Goal: Task Accomplishment & Management: Complete application form

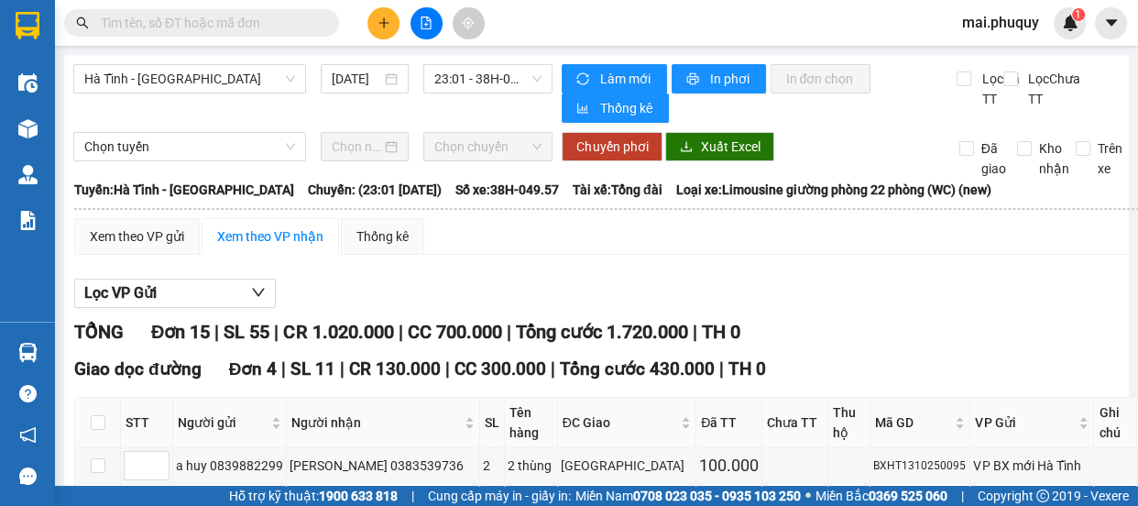
click at [380, 28] on icon "plus" at bounding box center [383, 22] width 13 height 13
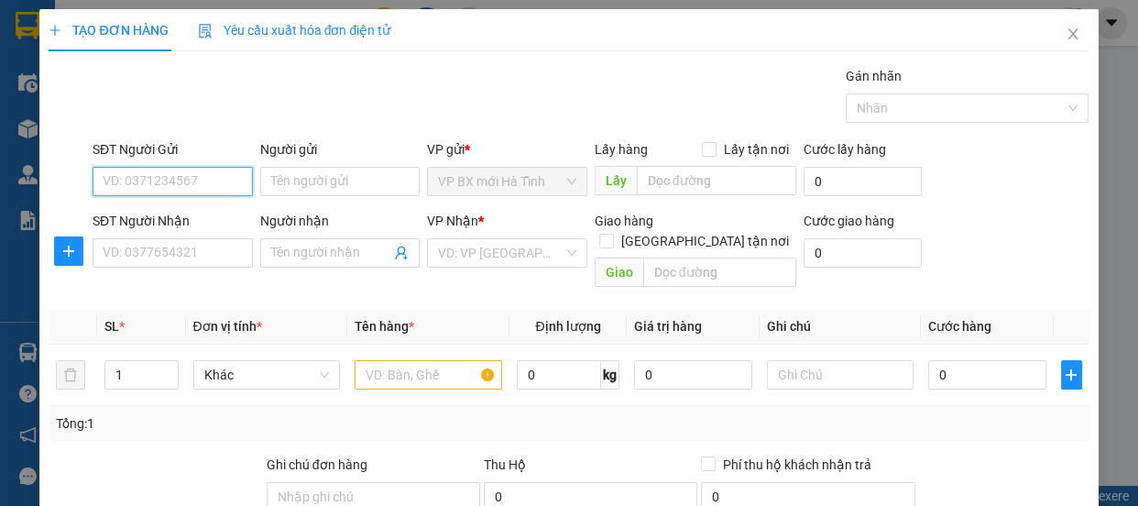
click at [201, 179] on input "SĐT Người Gửi" at bounding box center [173, 181] width 160 height 29
type input "0986601888"
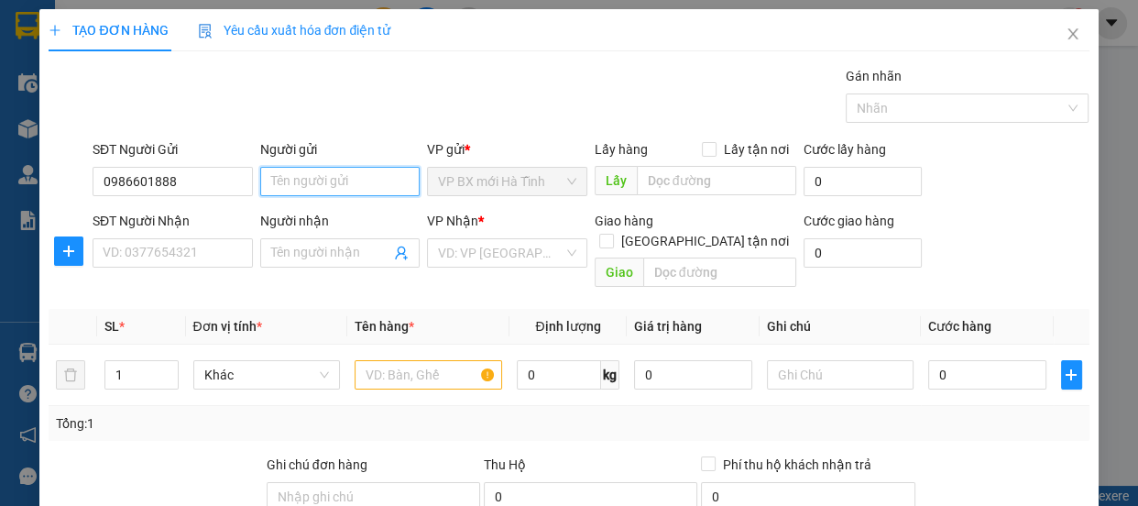
click at [346, 170] on input "Người gửi" at bounding box center [340, 181] width 160 height 29
type input "d"
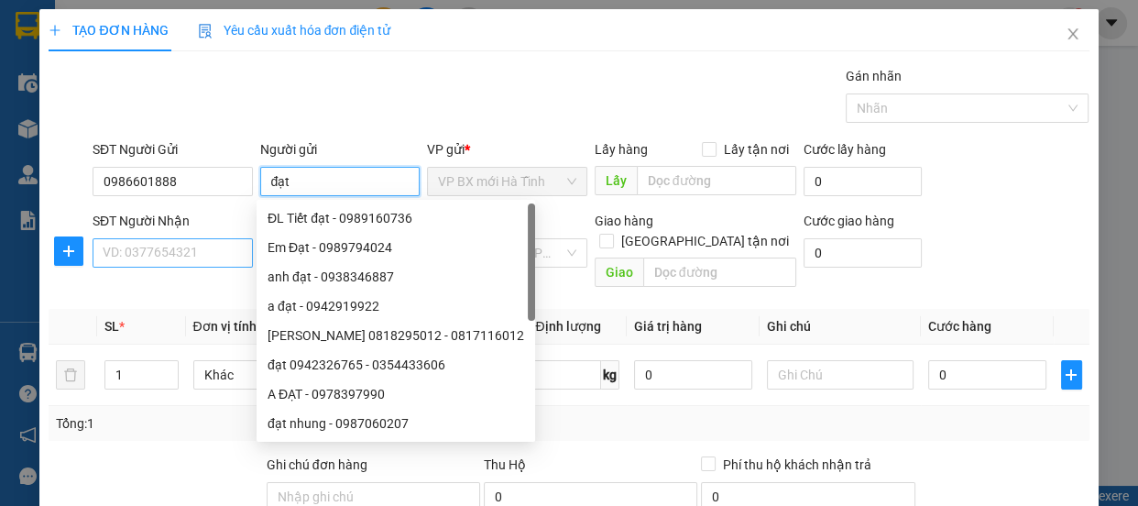
type input "đạt"
click at [154, 249] on input "SĐT Người Nhận" at bounding box center [173, 252] width 160 height 29
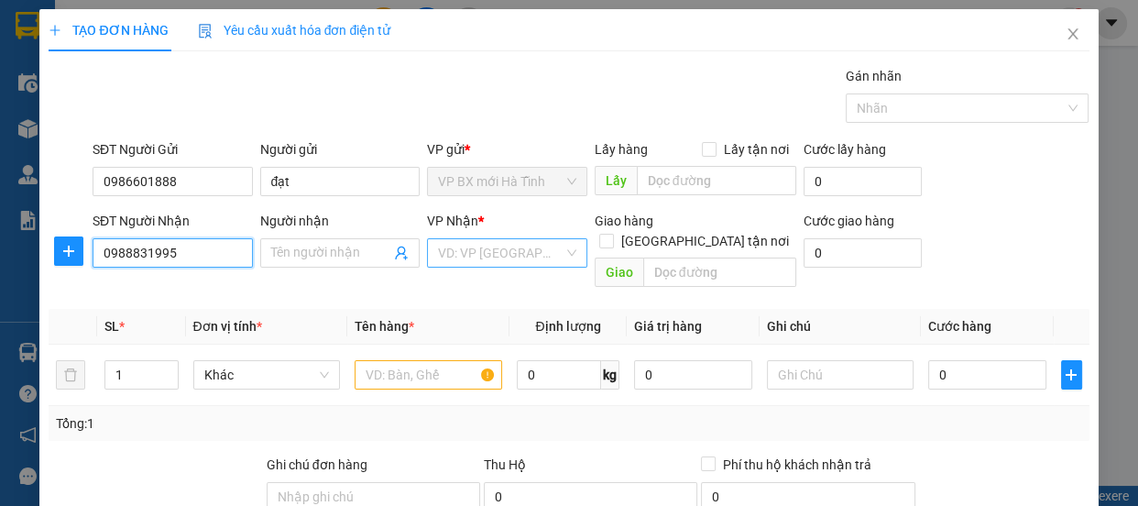
type input "0988831995"
click at [452, 257] on input "search" at bounding box center [501, 252] width 126 height 27
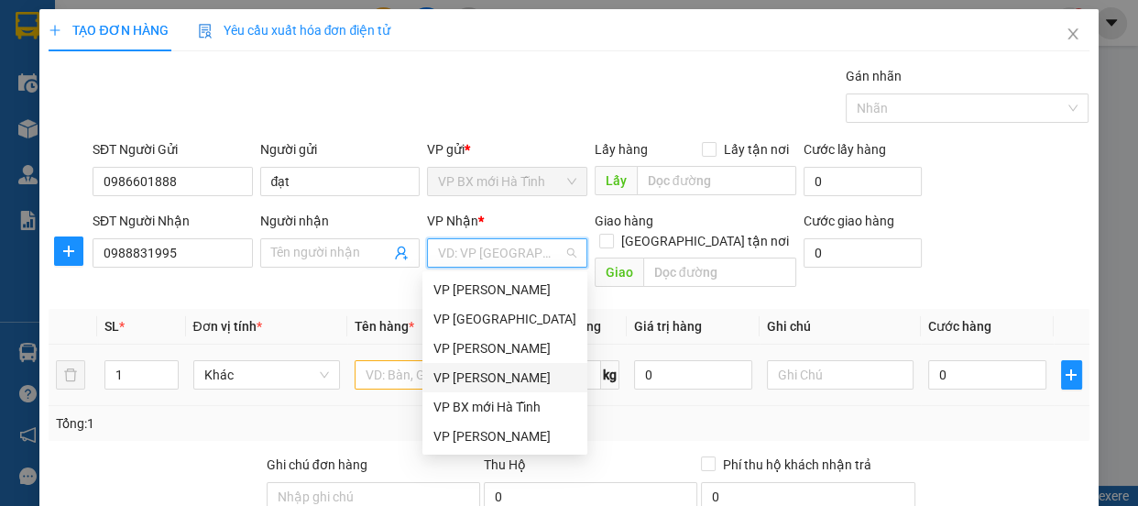
click at [502, 376] on div "VP [PERSON_NAME]" at bounding box center [504, 377] width 143 height 20
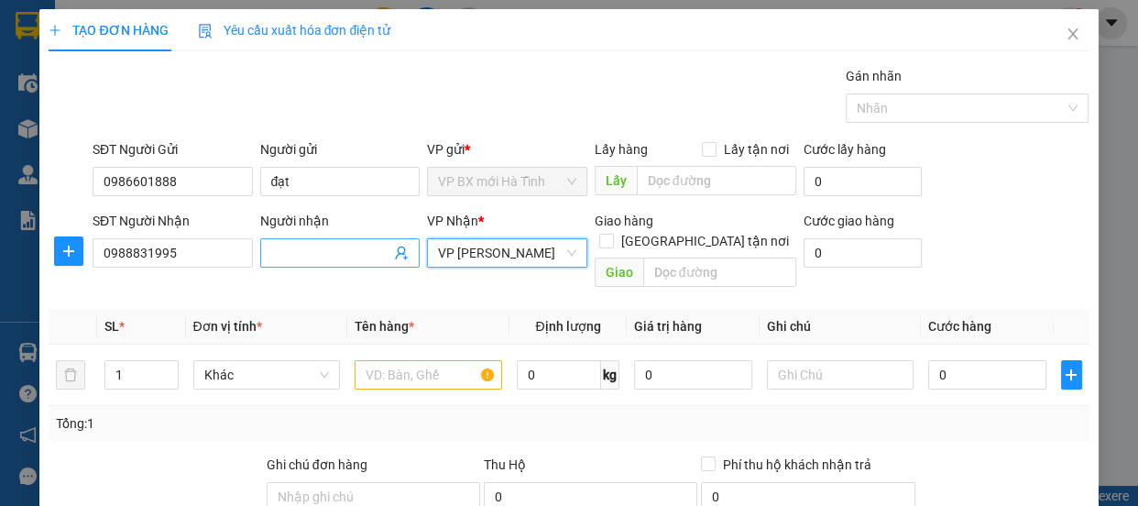
click at [302, 252] on input "Người nhận" at bounding box center [331, 253] width 120 height 20
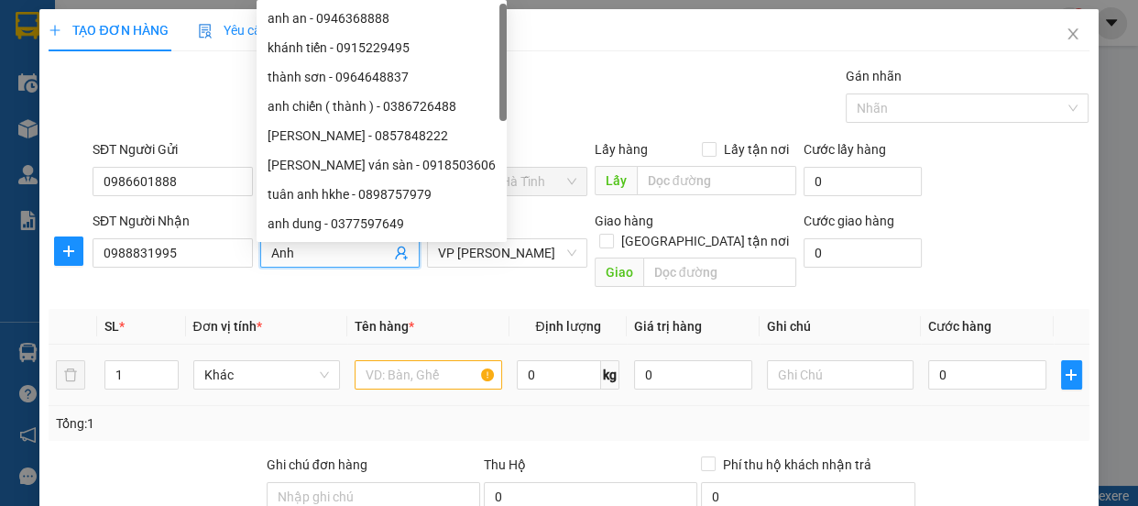
type input "Anh"
click at [393, 360] on input "text" at bounding box center [428, 374] width 147 height 29
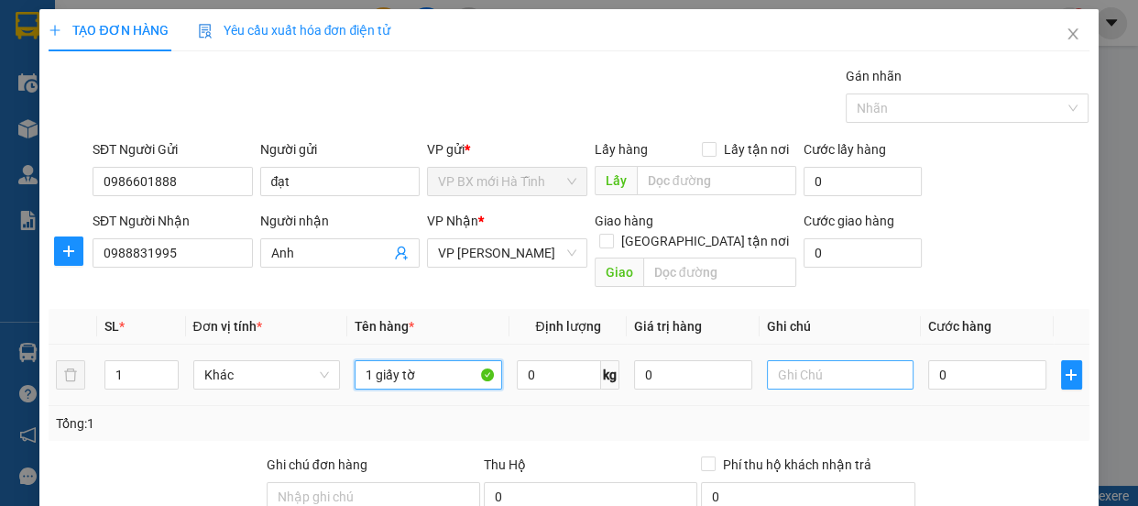
type input "1 giấy tờ"
click at [840, 360] on input "text" at bounding box center [840, 374] width 147 height 29
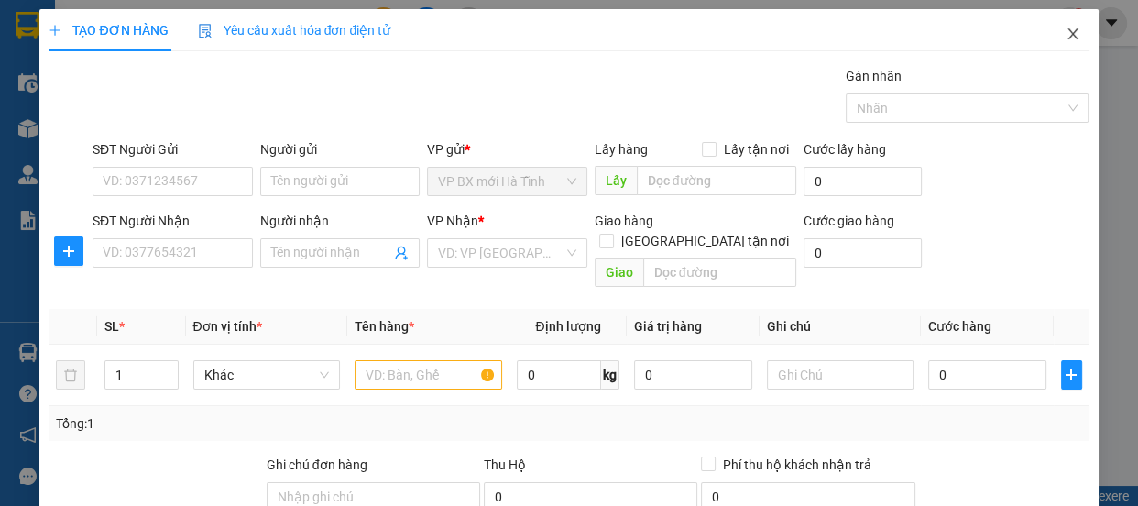
click at [1065, 29] on icon "close" at bounding box center [1072, 34] width 15 height 15
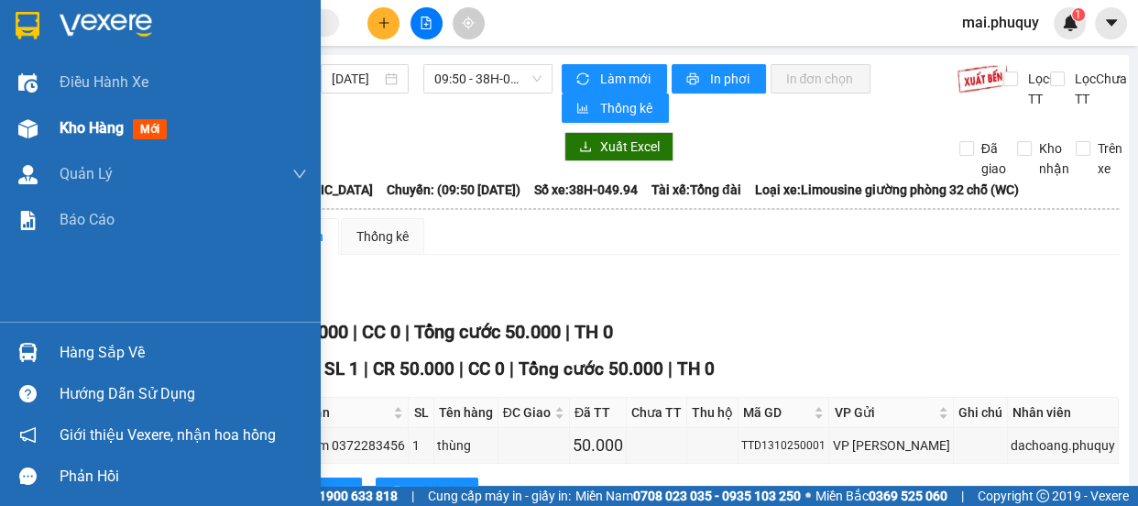
click at [27, 124] on img at bounding box center [27, 128] width 19 height 19
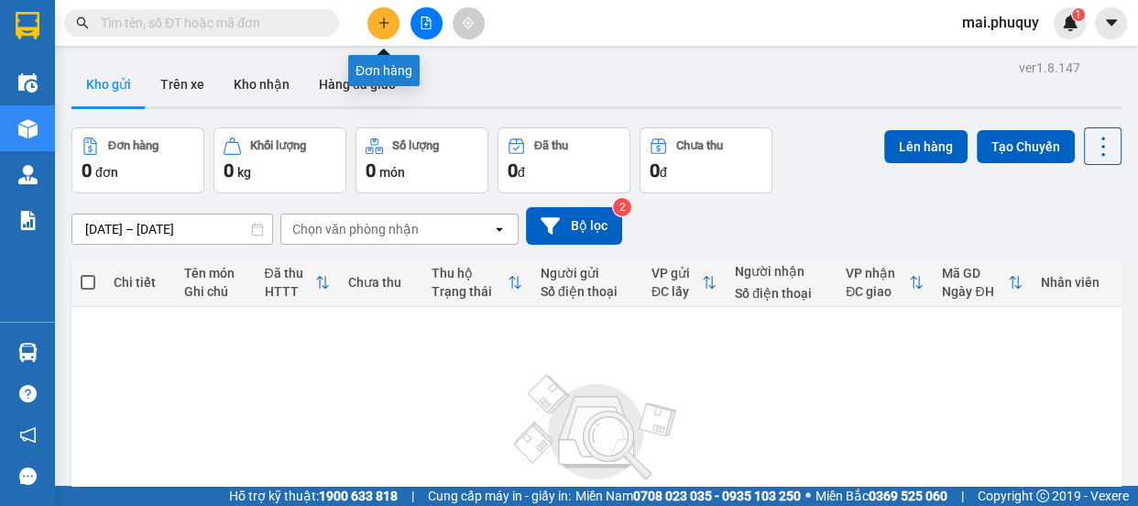
click at [385, 27] on icon "plus" at bounding box center [383, 22] width 13 height 13
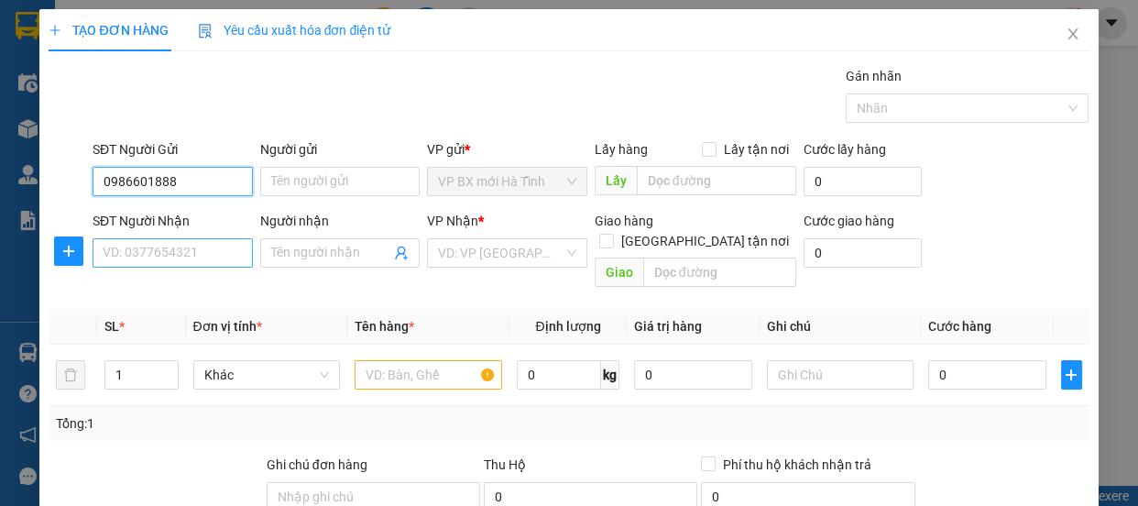
type input "0986601888"
click at [179, 252] on input "SĐT Người Nhận" at bounding box center [173, 252] width 160 height 29
type input "0988831995"
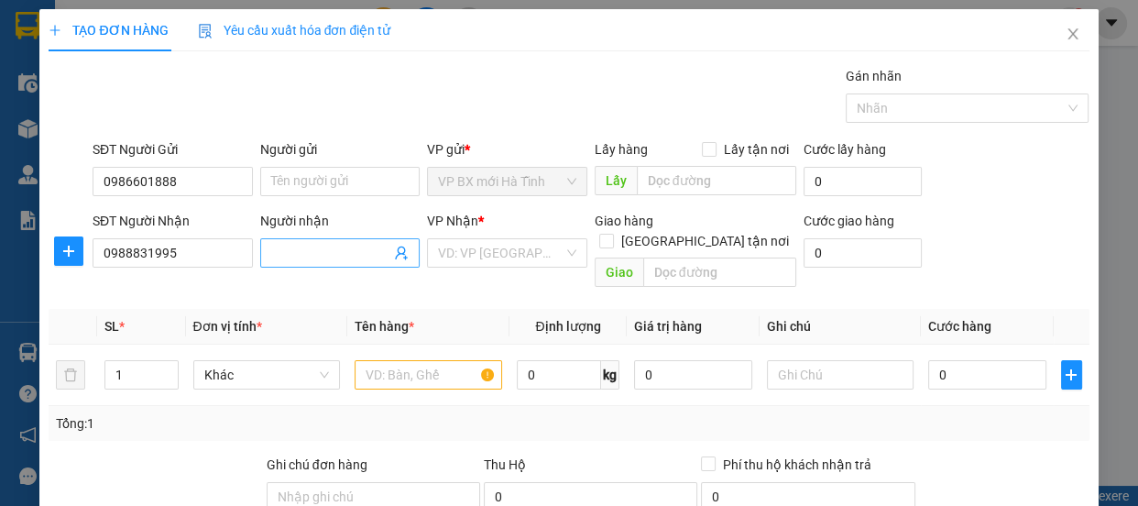
click at [284, 251] on input "Người nhận" at bounding box center [331, 253] width 120 height 20
click at [339, 180] on input "Người gửi" at bounding box center [340, 181] width 160 height 29
type input "d"
type input "đạt"
click at [282, 263] on div "ĐL Tiết đạt - 0989160736" at bounding box center [340, 276] width 167 height 29
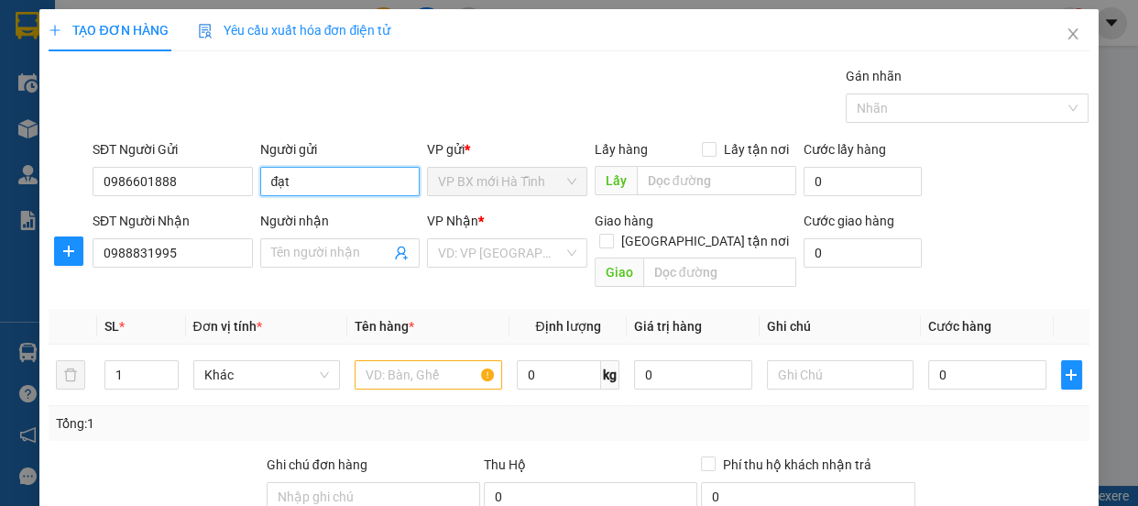
type input "0989160736"
type input "ĐL Tiết đạt"
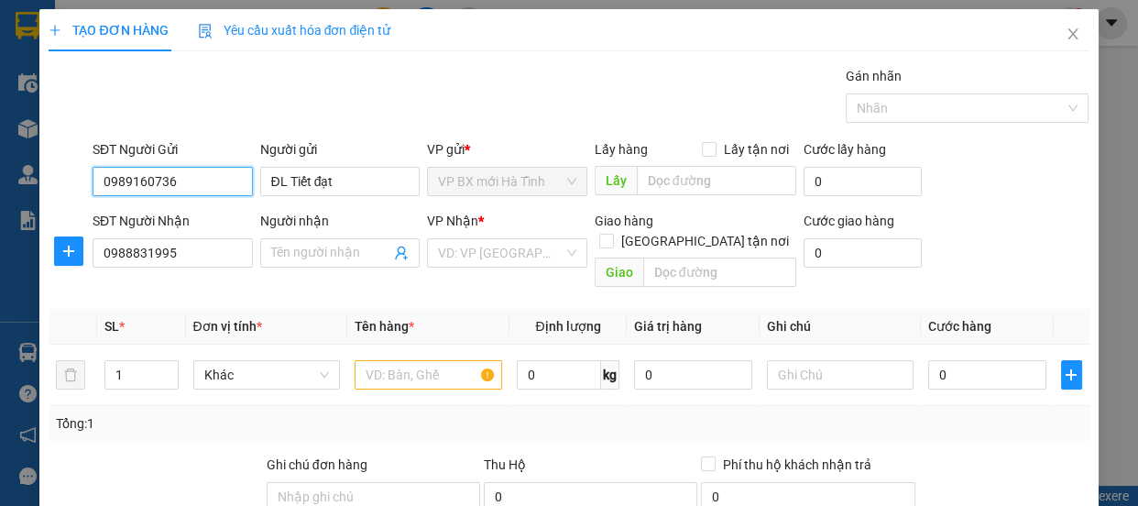
click at [197, 185] on input "0989160736" at bounding box center [173, 181] width 160 height 29
type input "0986601888"
drag, startPoint x: 354, startPoint y: 186, endPoint x: 221, endPoint y: 171, distance: 133.6
click at [223, 172] on div "SĐT Người Gửi 0986601888 Người gửi ĐL Tiết đạt ĐL Tiết đạt VP gửi * VP BX mới H…" at bounding box center [591, 171] width 1004 height 64
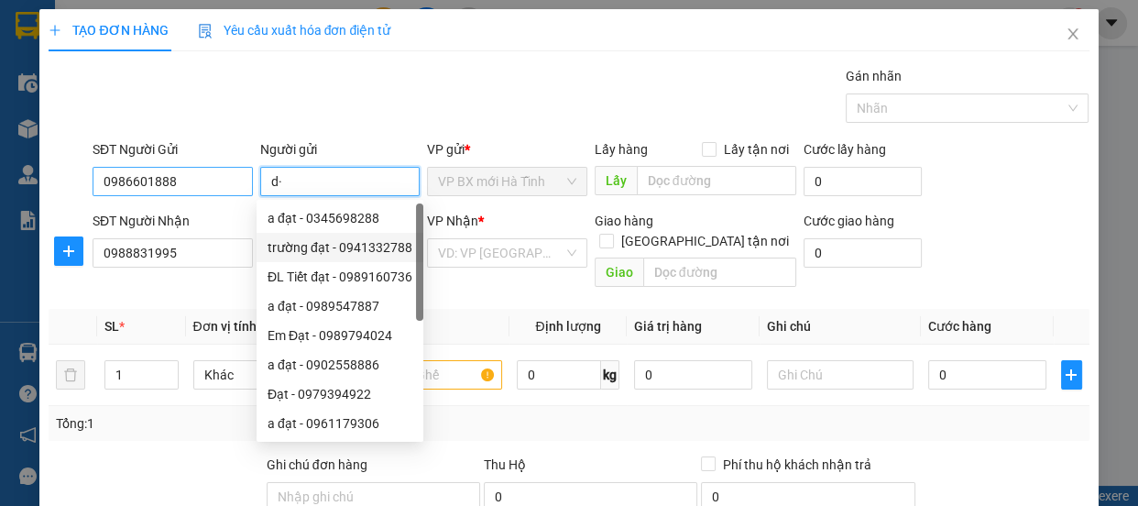
type input "d"
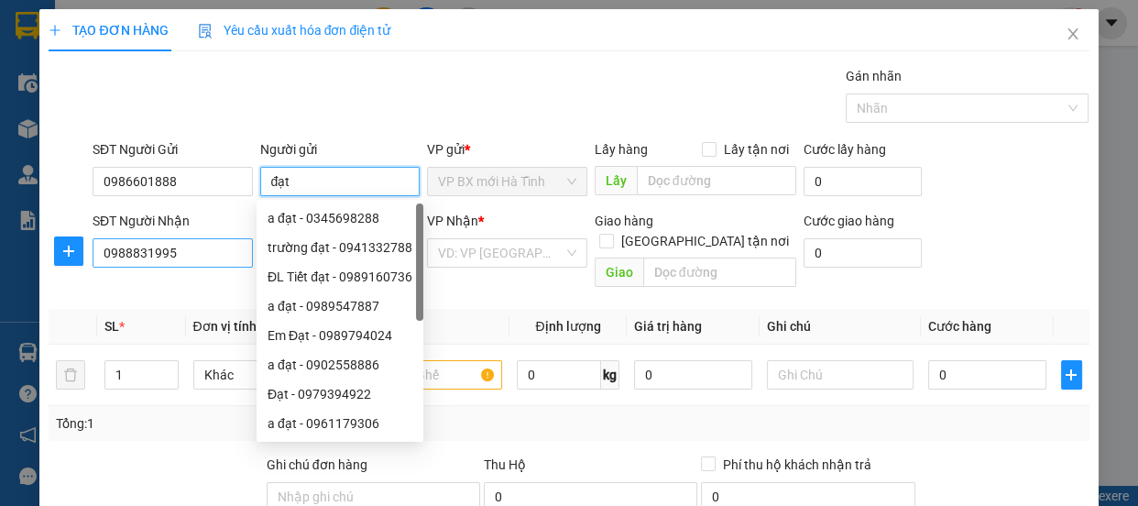
type input "đạt"
click at [172, 252] on input "0988831995" at bounding box center [173, 252] width 160 height 29
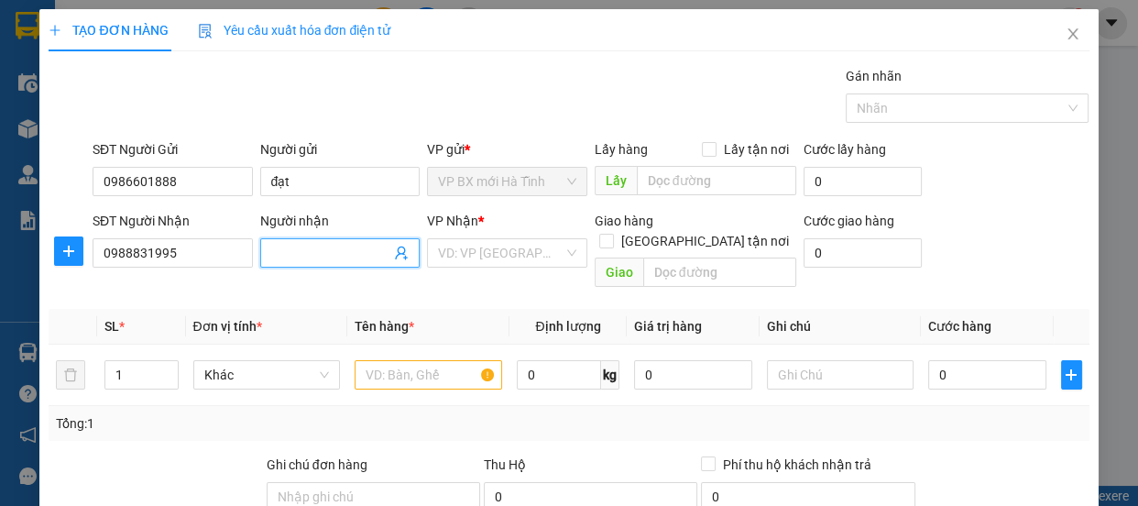
click at [304, 263] on span at bounding box center [340, 252] width 160 height 29
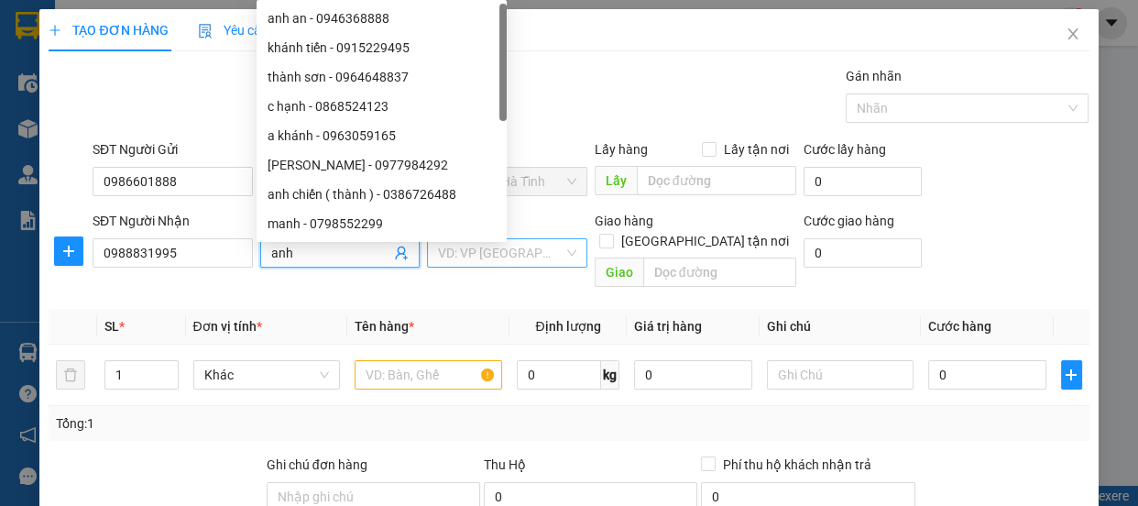
type input "anh"
click at [475, 256] on input "search" at bounding box center [501, 252] width 126 height 27
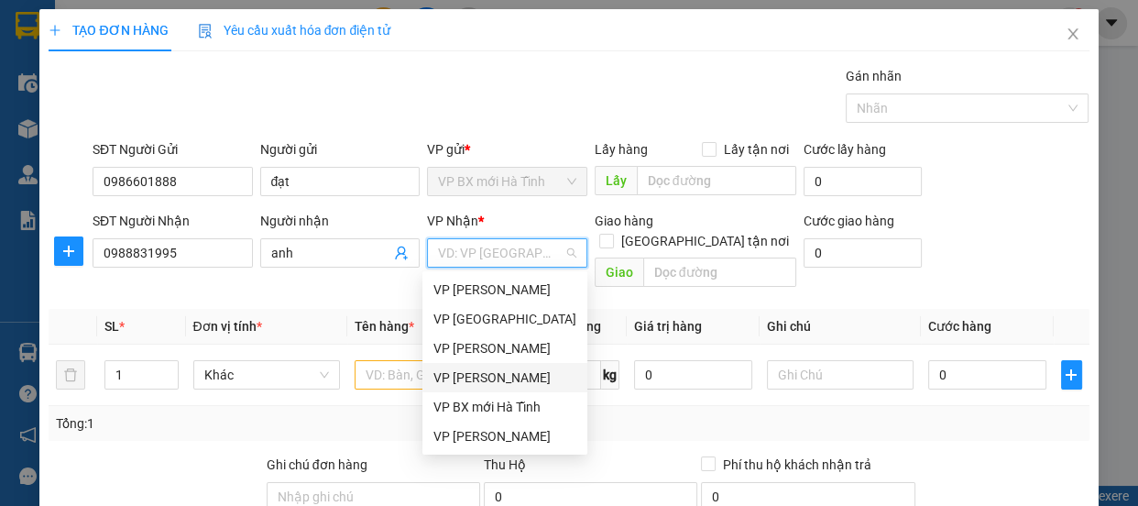
click at [511, 377] on div "VP [PERSON_NAME]" at bounding box center [504, 377] width 143 height 20
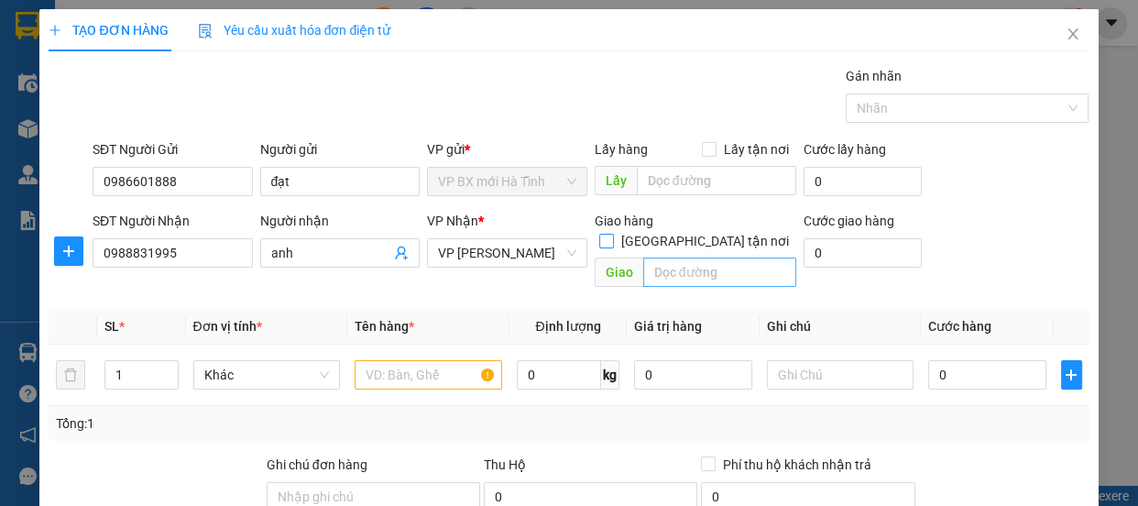
drag, startPoint x: 697, startPoint y: 223, endPoint x: 689, endPoint y: 256, distance: 34.0
click at [612, 234] on input "[GEOGRAPHIC_DATA] tận nơi" at bounding box center [605, 240] width 13 height 13
checkbox input "true"
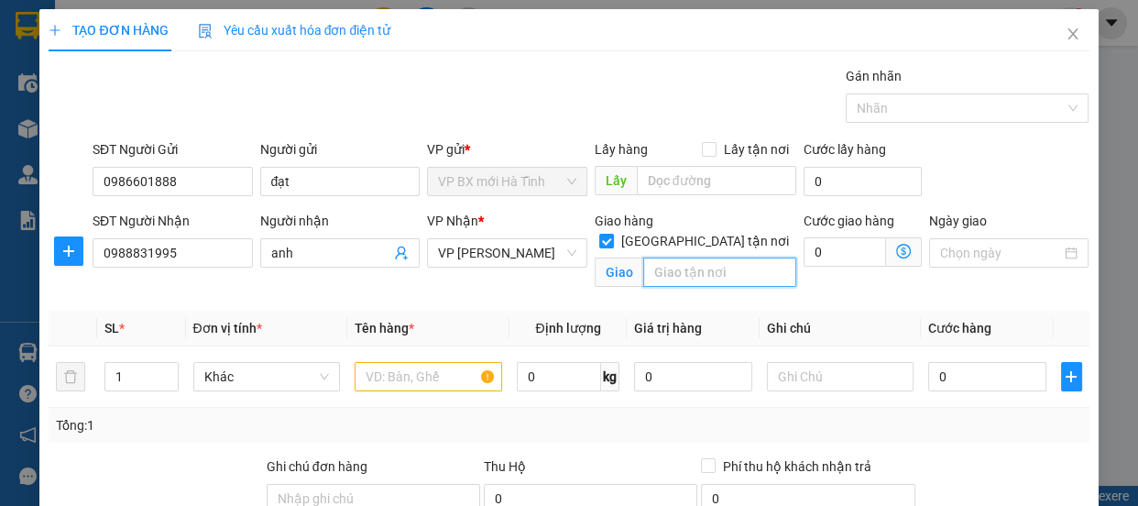
click at [685, 257] on input "text" at bounding box center [719, 271] width 153 height 29
type input "172 ng tuân thanh xuân [GEOGRAPHIC_DATA]"
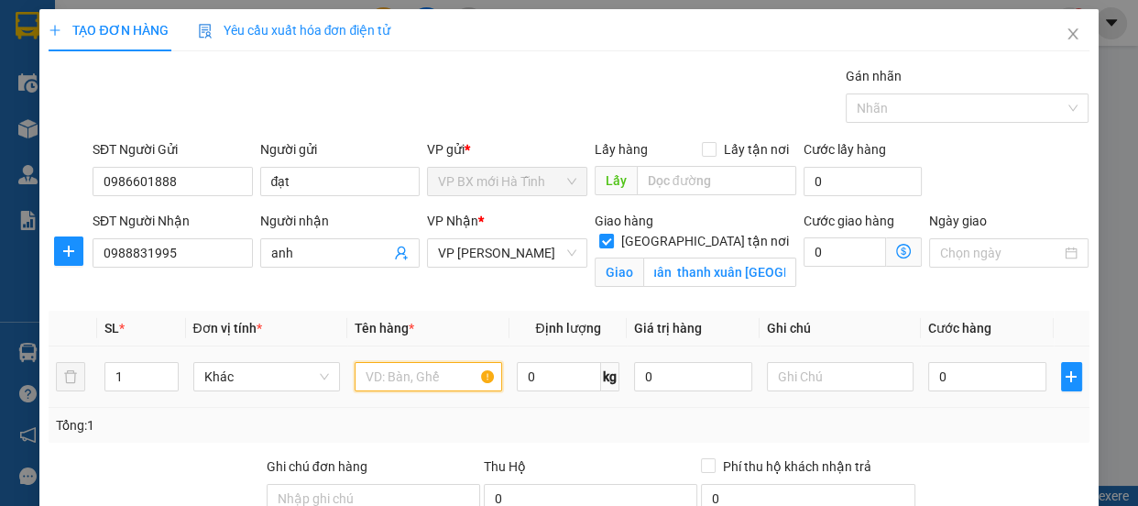
scroll to position [0, 0]
click at [366, 377] on input "text" at bounding box center [428, 376] width 147 height 29
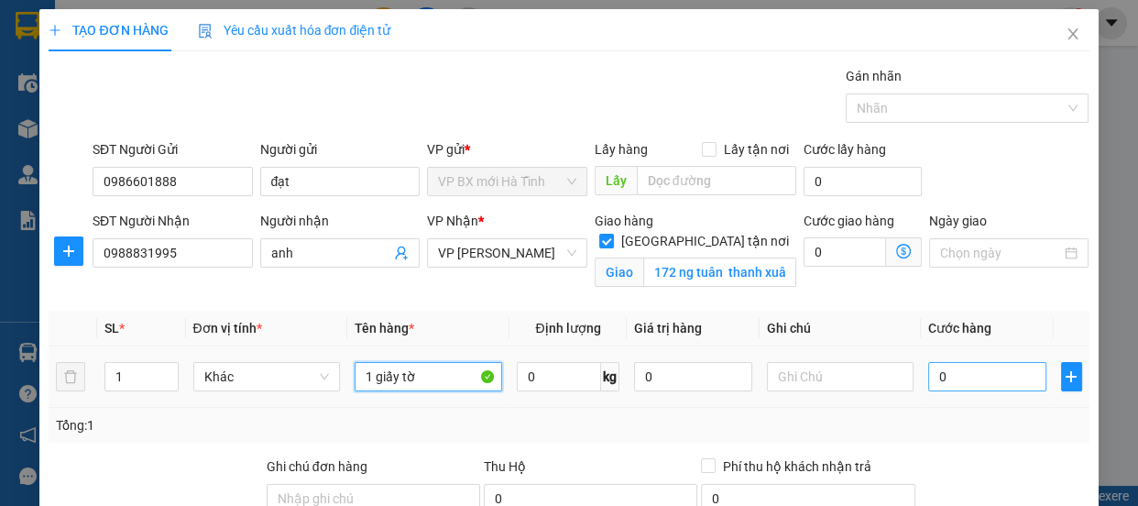
type input "1 giấy tờ"
click at [937, 365] on input "0" at bounding box center [987, 376] width 118 height 29
type input "3"
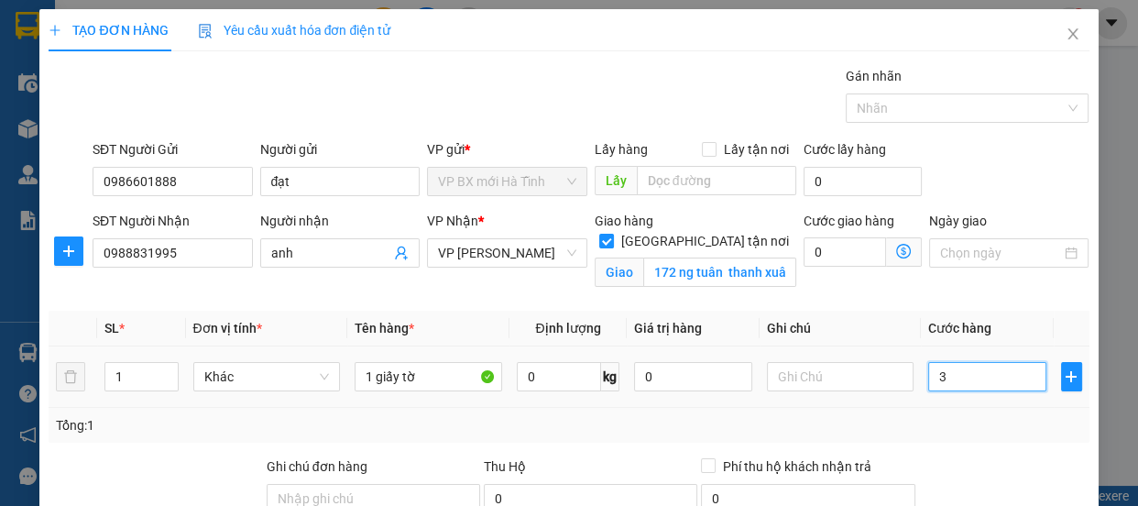
type input "30"
type input "30.000"
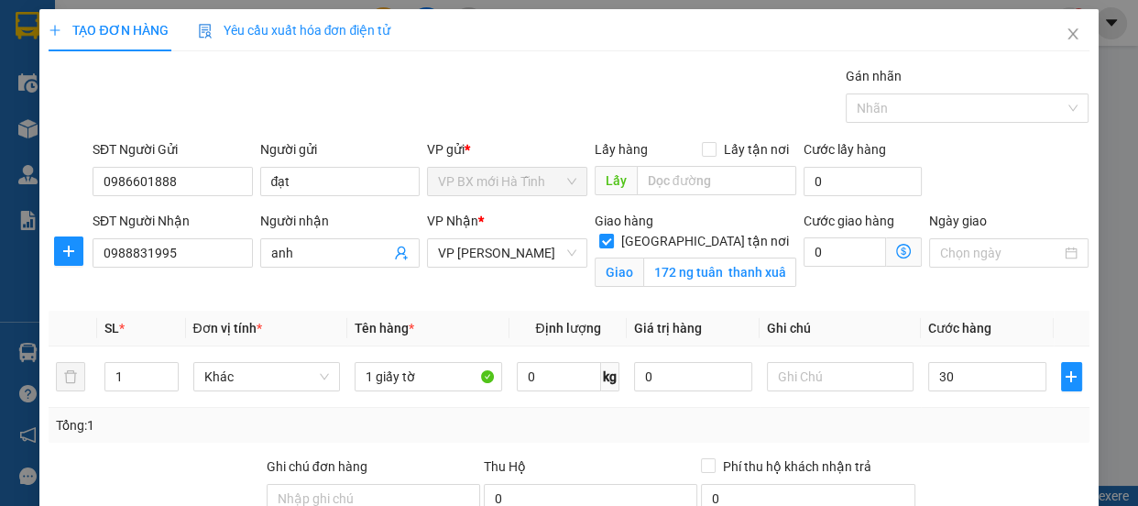
type input "30.000"
click at [955, 418] on div "Tổng: 1" at bounding box center [568, 425] width 1025 height 20
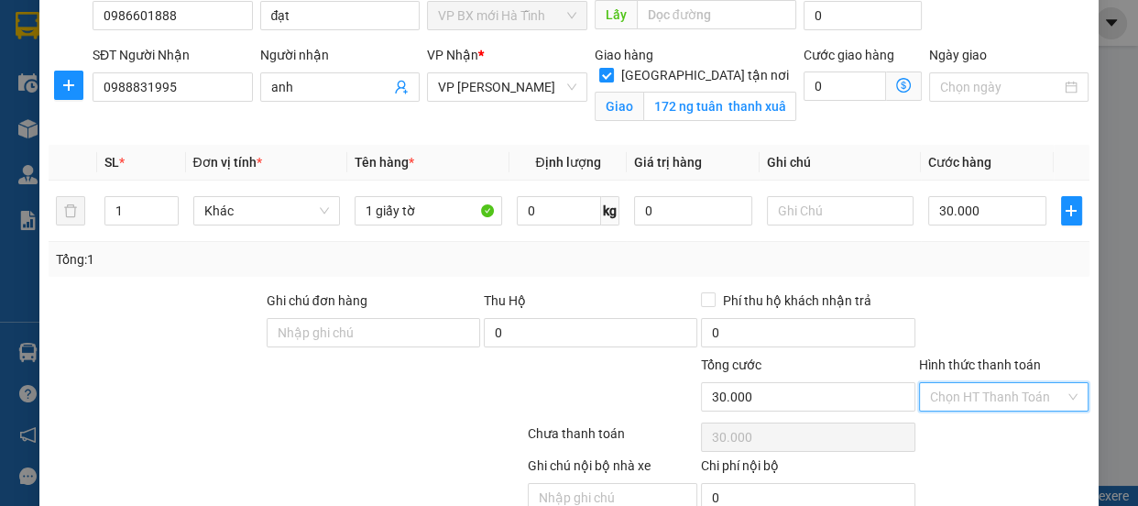
click at [934, 385] on input "Hình thức thanh toán" at bounding box center [998, 396] width 136 height 27
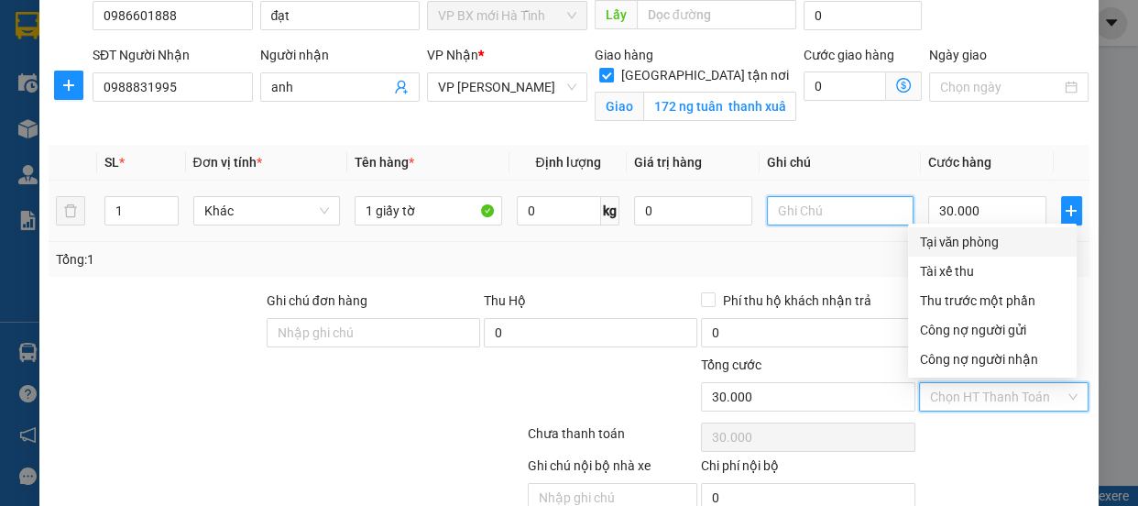
click at [804, 210] on input "text" at bounding box center [840, 210] width 147 height 29
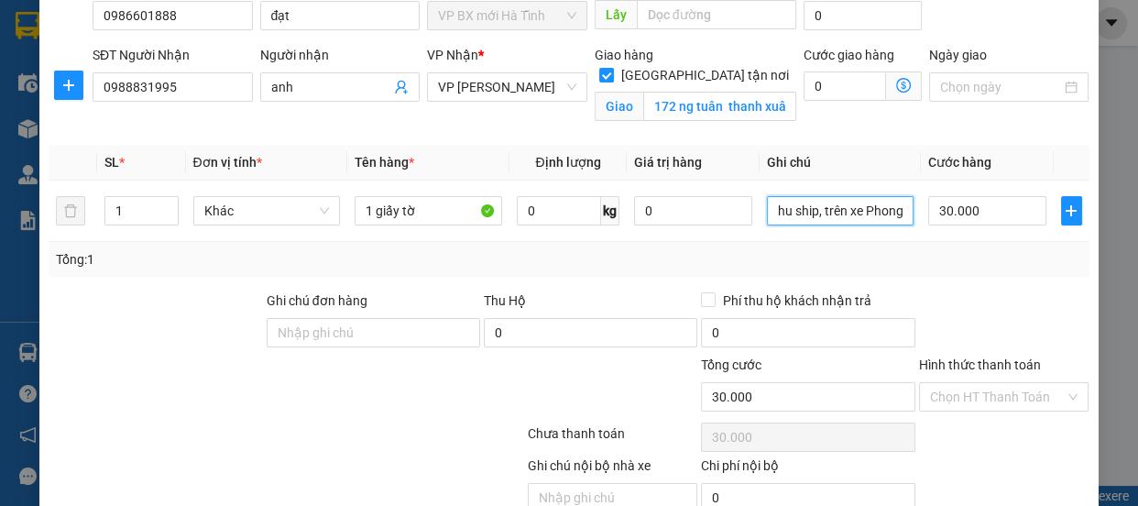
scroll to position [249, 0]
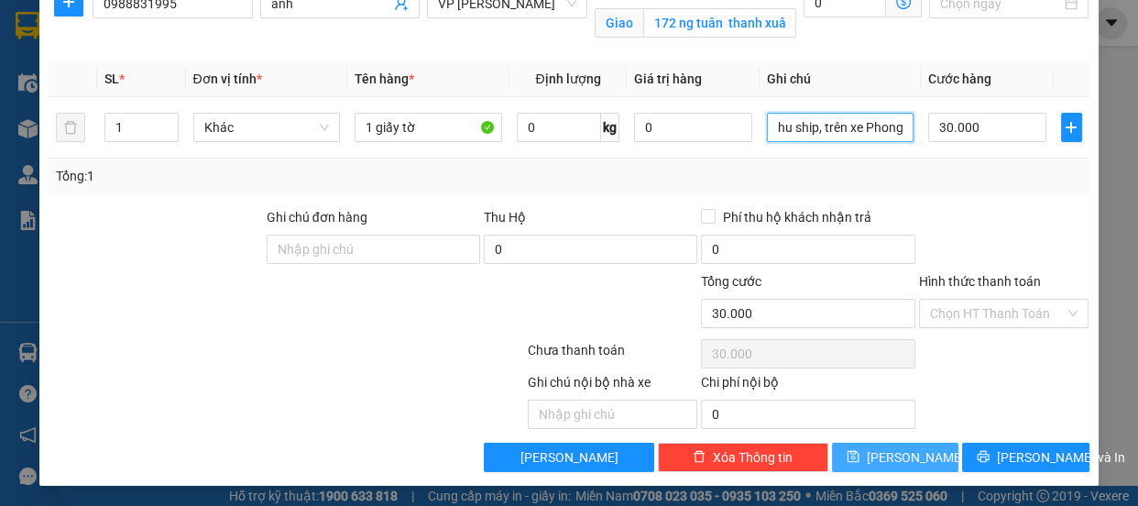
type input "cc. chưa thu ship, trên xe Phong"
click at [900, 450] on span "[PERSON_NAME]" at bounding box center [916, 457] width 98 height 20
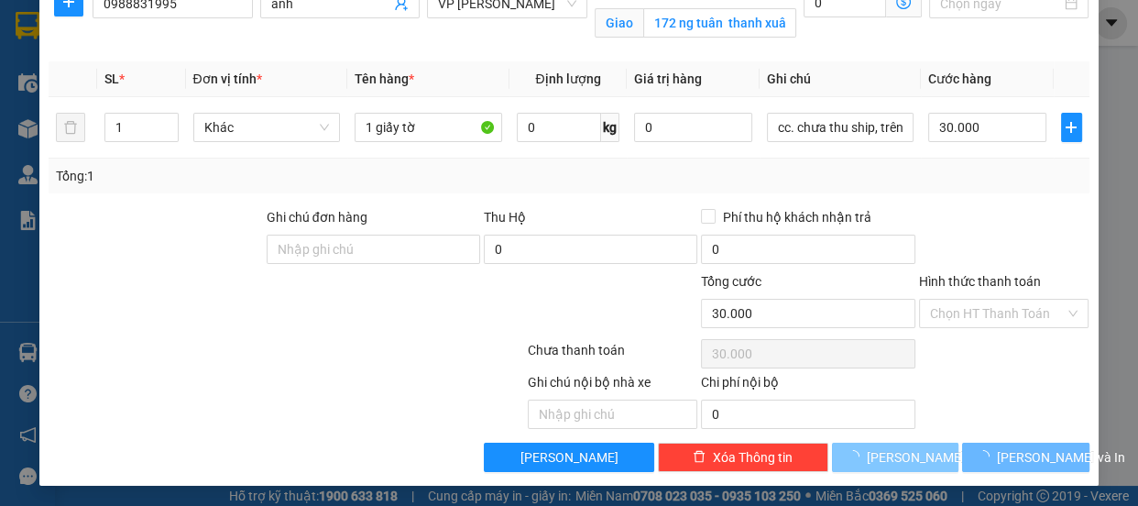
checkbox input "false"
type input "0"
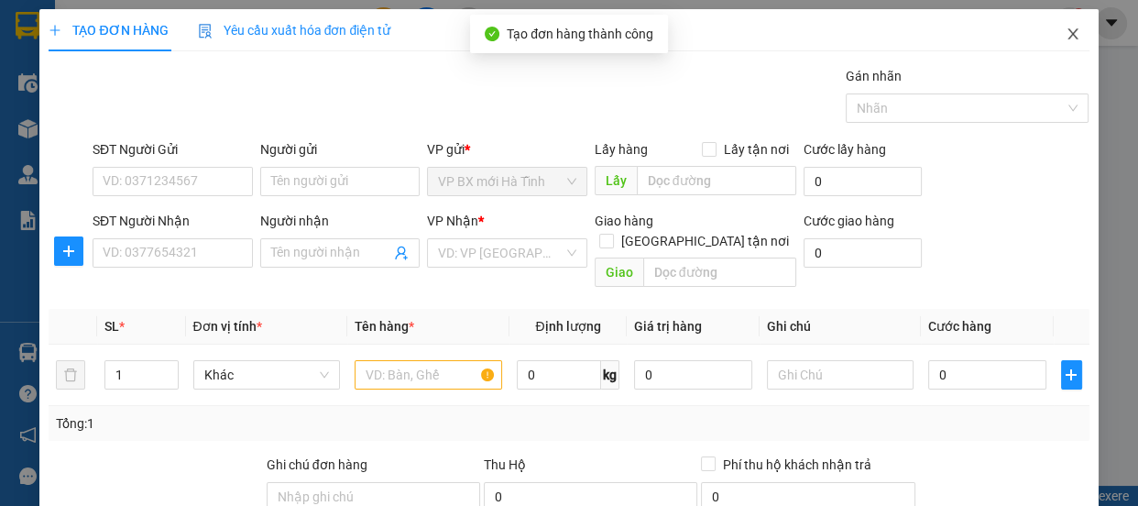
click at [1065, 38] on icon "close" at bounding box center [1072, 34] width 15 height 15
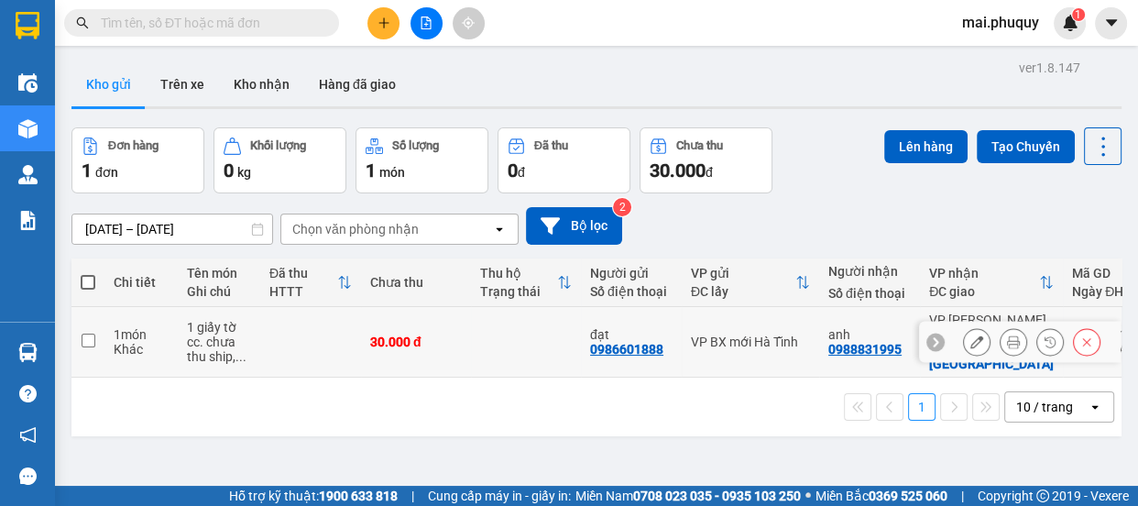
click at [87, 333] on input "checkbox" at bounding box center [89, 340] width 14 height 14
checkbox input "true"
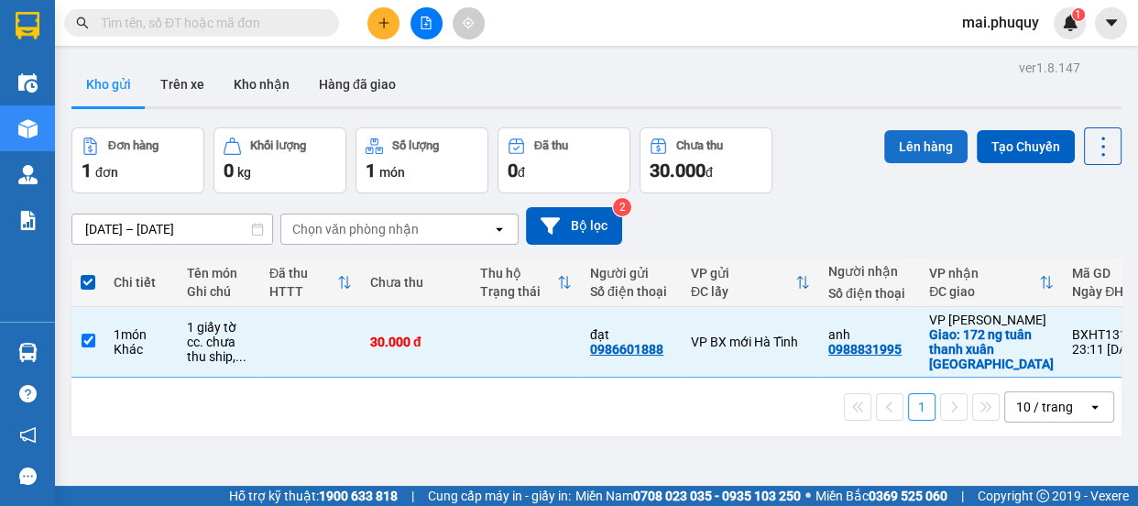
click at [900, 153] on button "Lên hàng" at bounding box center [925, 146] width 83 height 33
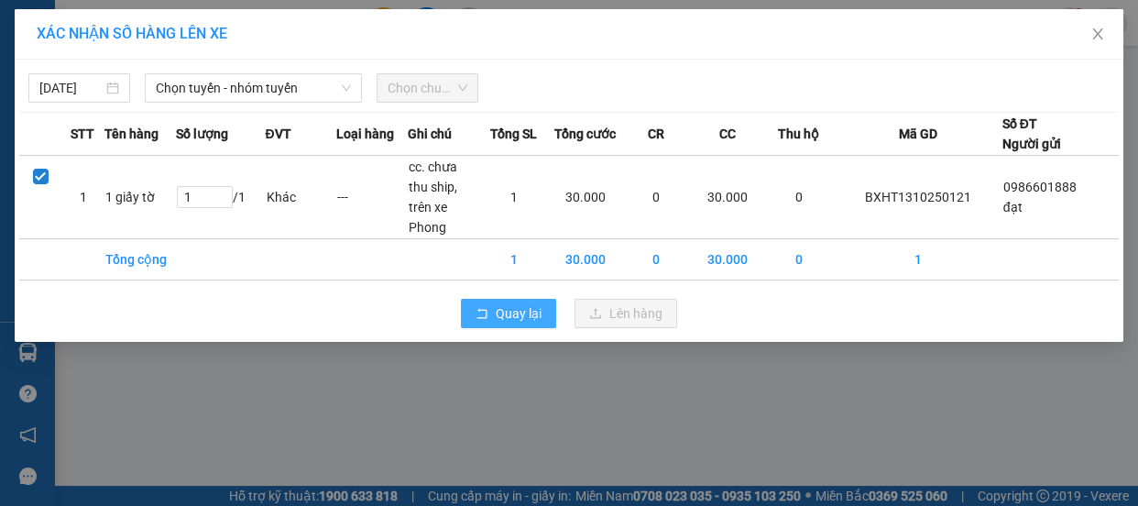
click at [505, 303] on span "Quay lại" at bounding box center [519, 313] width 46 height 20
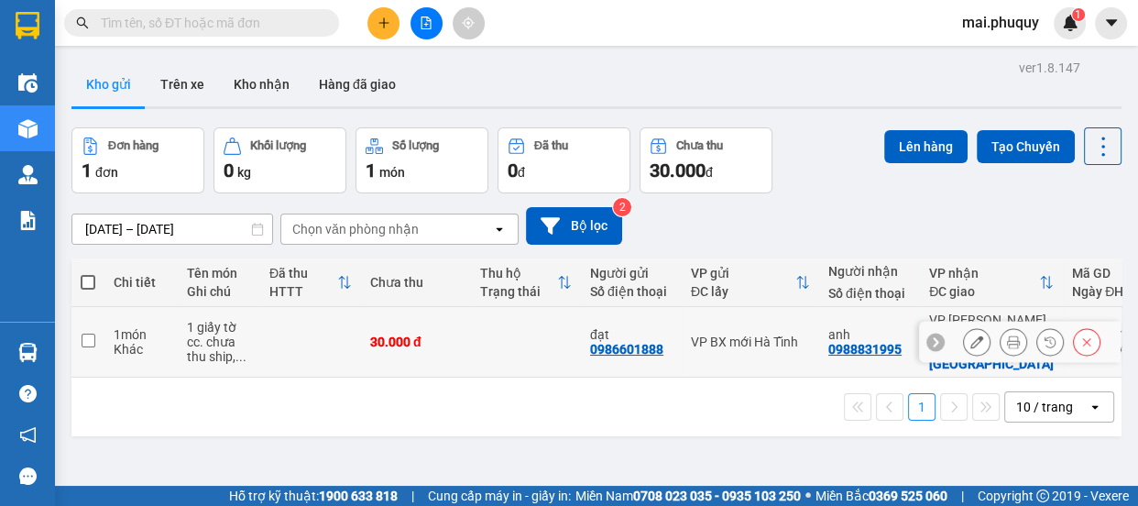
drag, startPoint x: 83, startPoint y: 328, endPoint x: 138, endPoint y: 311, distance: 57.4
click at [84, 333] on input "checkbox" at bounding box center [89, 340] width 14 height 14
checkbox input "true"
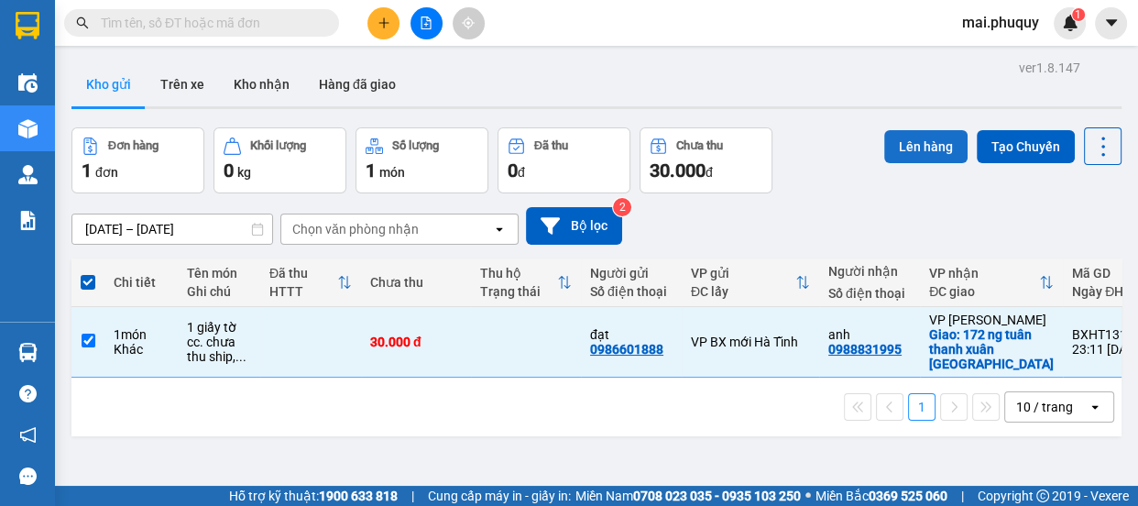
click at [895, 147] on button "Lên hàng" at bounding box center [925, 146] width 83 height 33
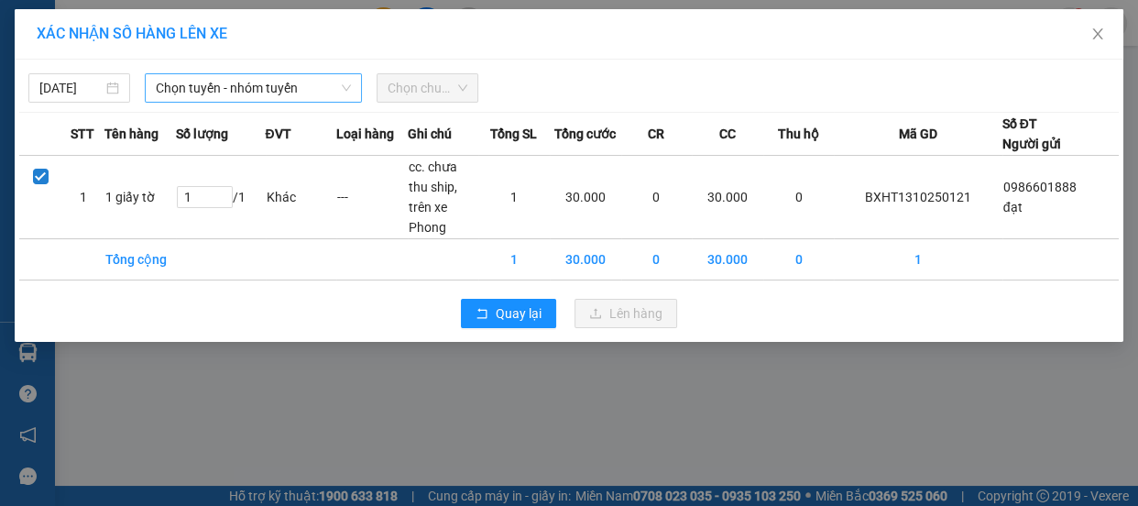
click at [184, 100] on span "Chọn tuyến - nhóm tuyến" at bounding box center [253, 87] width 195 height 27
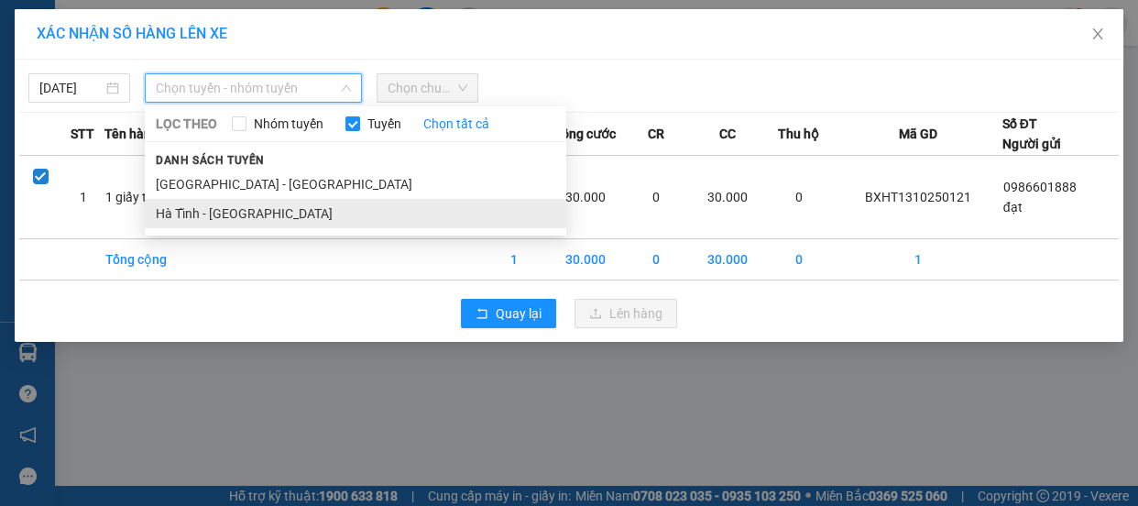
click at [180, 209] on li "Hà Tĩnh - [GEOGRAPHIC_DATA]" at bounding box center [355, 213] width 421 height 29
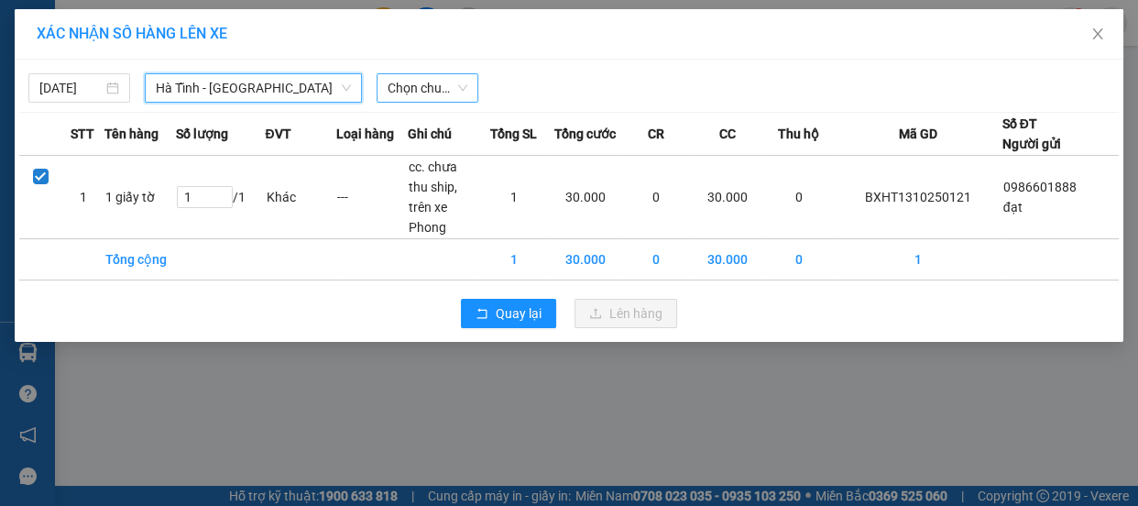
click at [456, 84] on span "Chọn chuyến" at bounding box center [428, 87] width 80 height 27
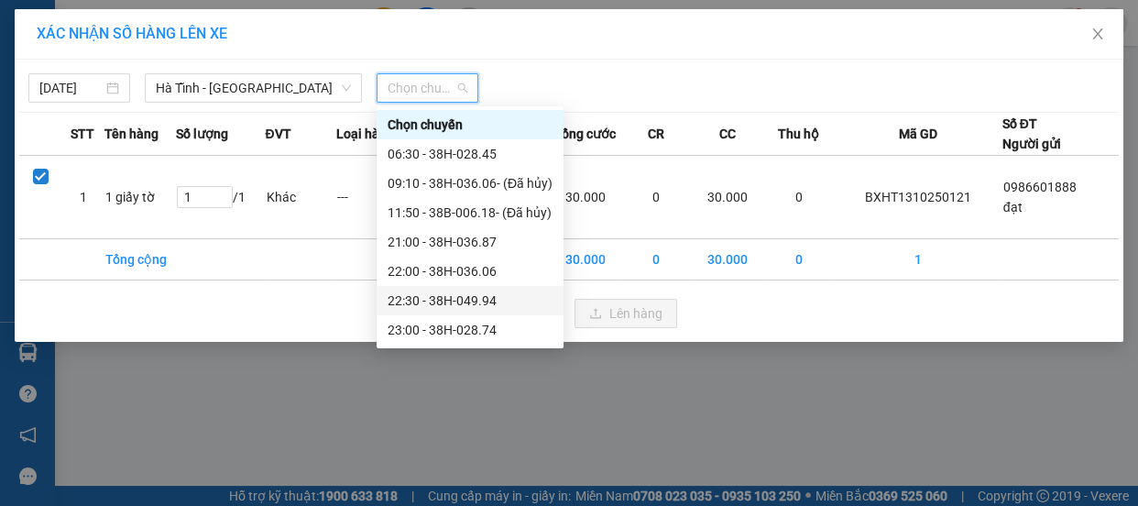
scroll to position [28, 0]
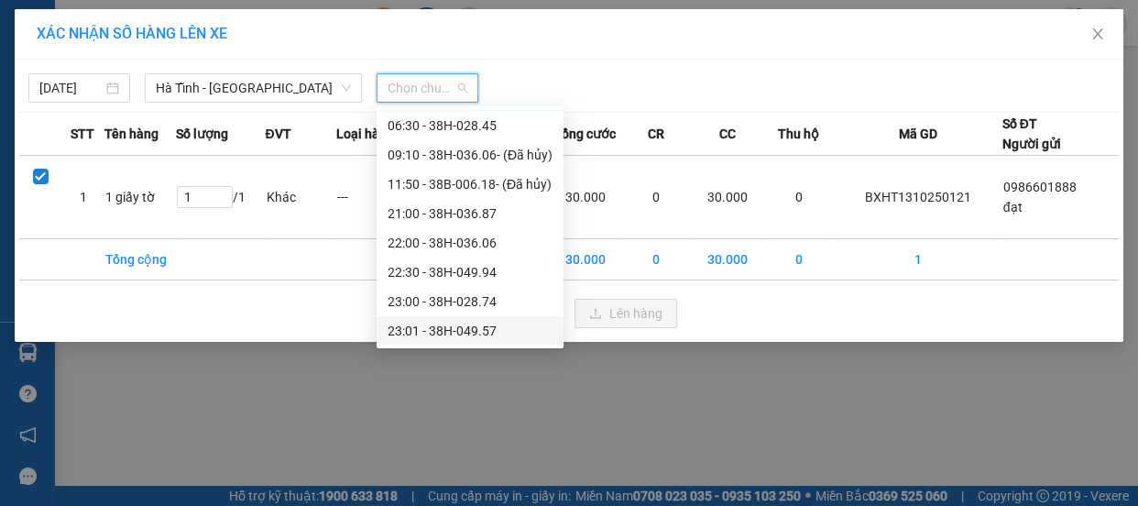
click at [471, 331] on div "23:01 - 38H-049.57" at bounding box center [470, 331] width 165 height 20
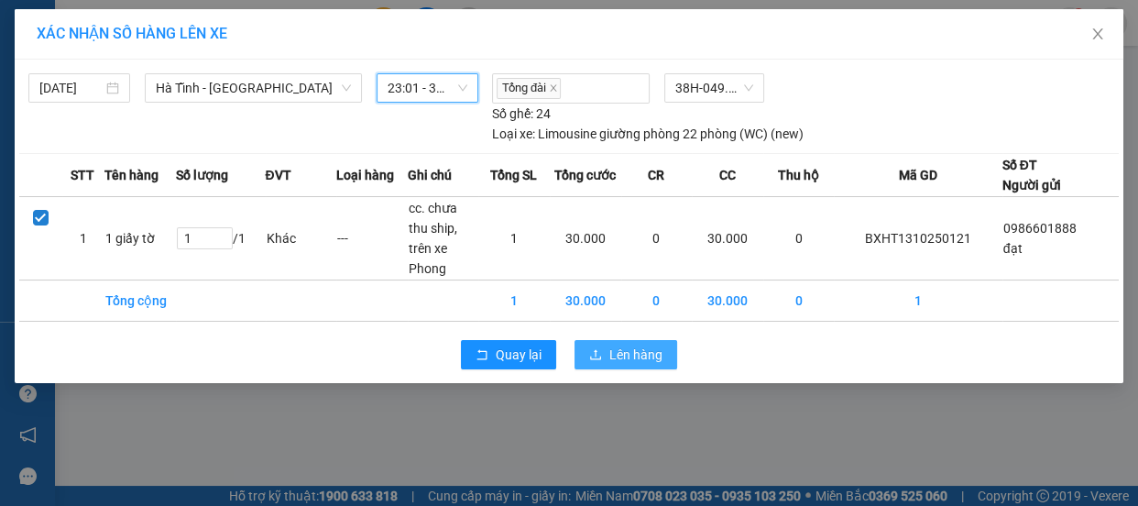
click at [632, 344] on span "Lên hàng" at bounding box center [635, 354] width 53 height 20
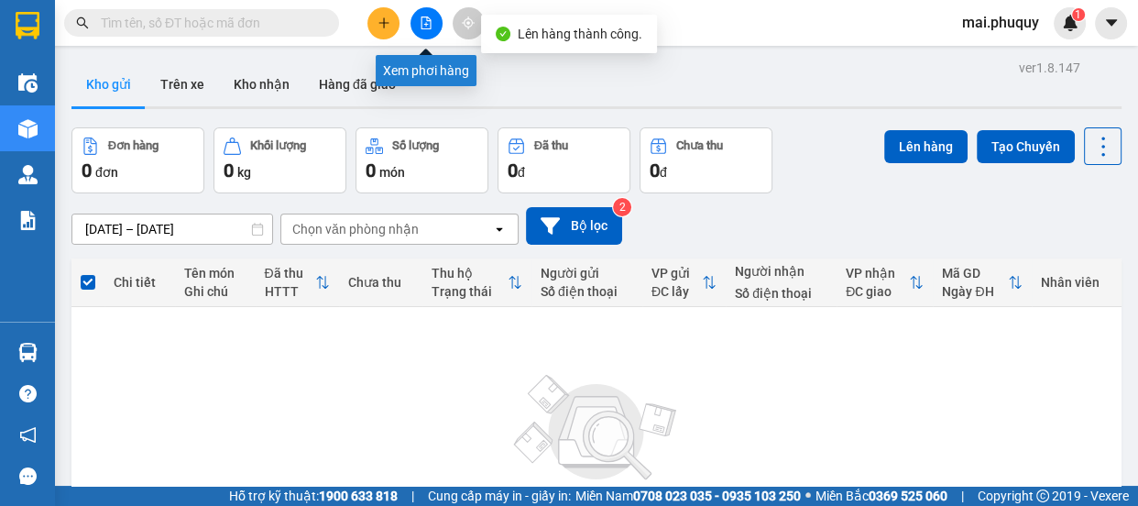
click at [423, 18] on icon "file-add" at bounding box center [426, 22] width 13 height 13
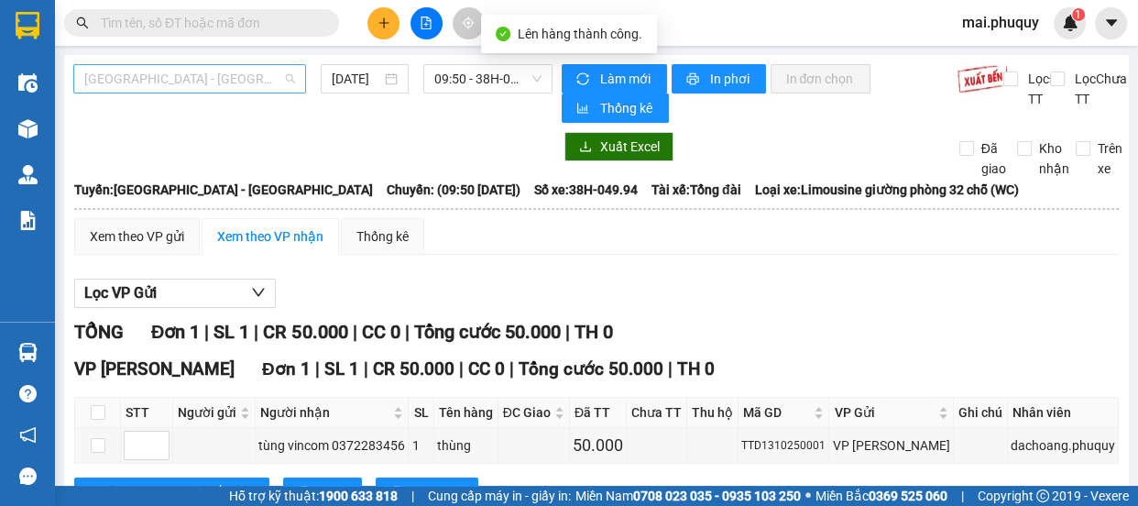
click at [135, 82] on span "[GEOGRAPHIC_DATA] - [GEOGRAPHIC_DATA]" at bounding box center [189, 78] width 211 height 27
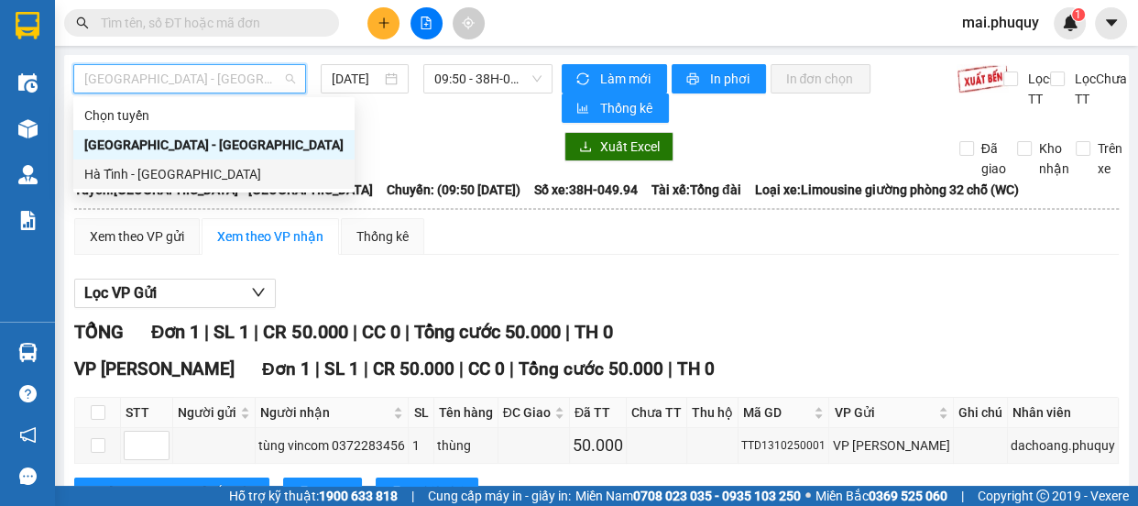
click at [119, 170] on div "Hà Tĩnh - [GEOGRAPHIC_DATA]" at bounding box center [213, 174] width 259 height 20
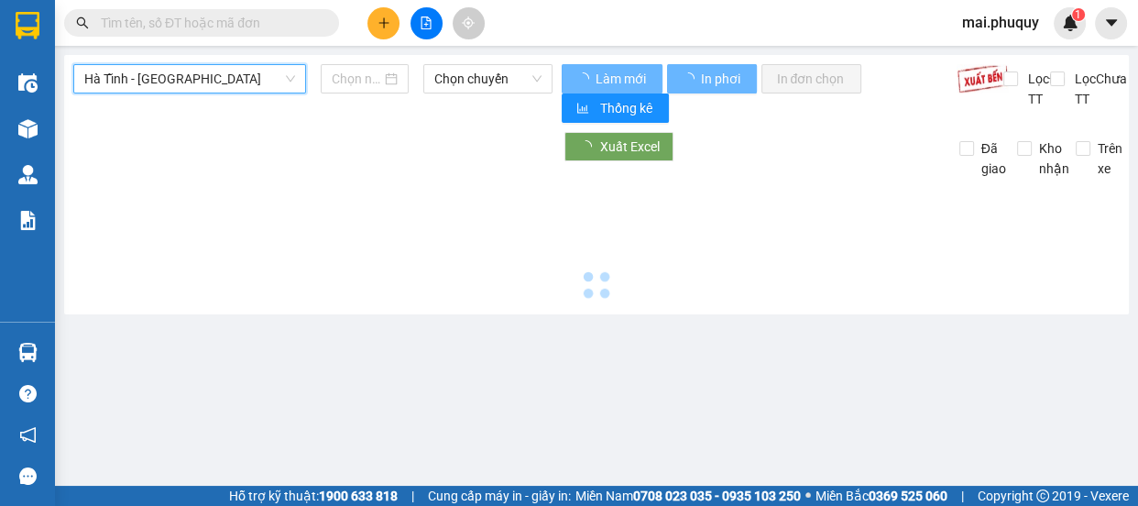
type input "[DATE]"
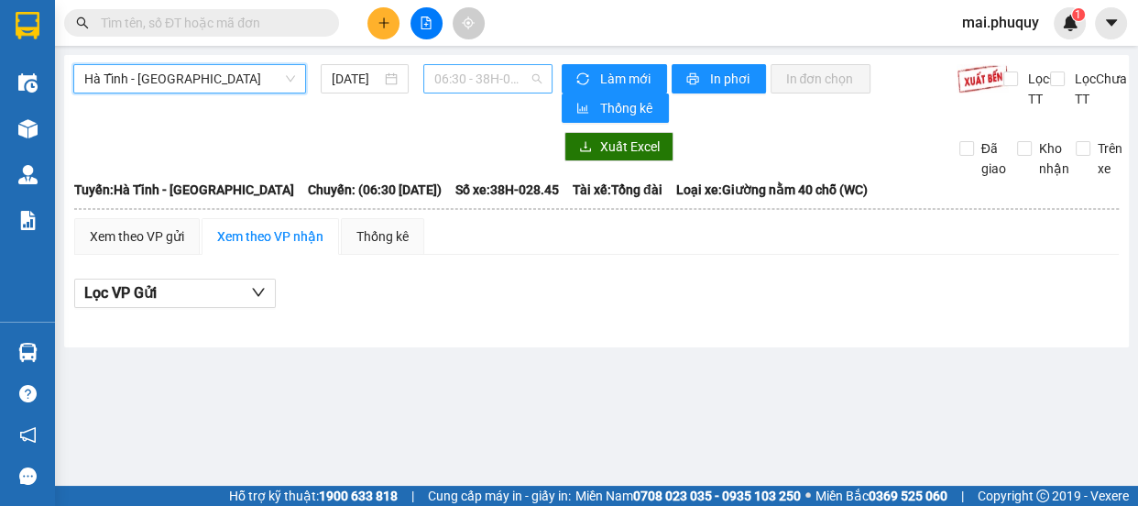
click at [465, 77] on span "06:30 - 38H-028.45" at bounding box center [487, 78] width 107 height 27
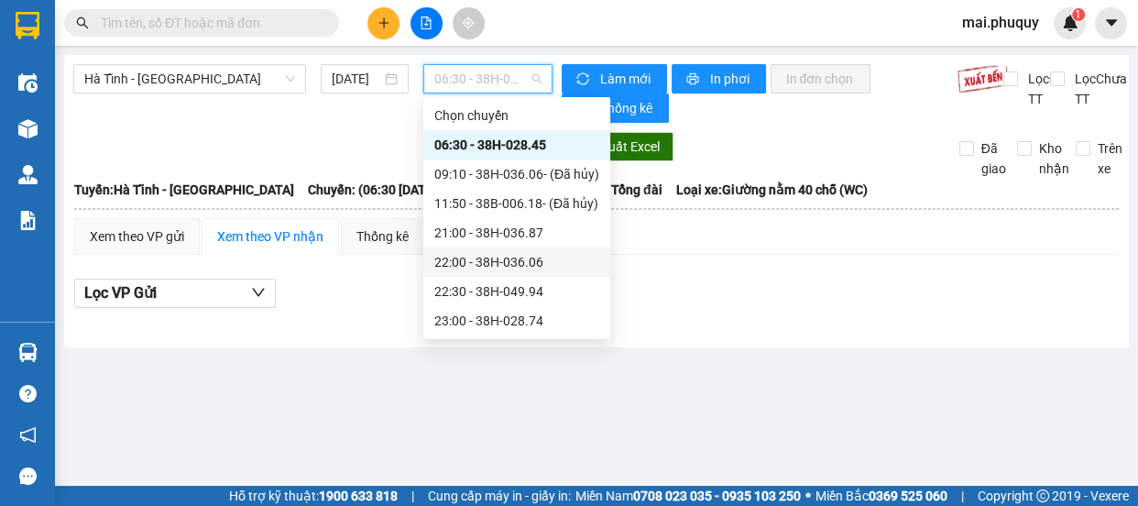
scroll to position [28, 0]
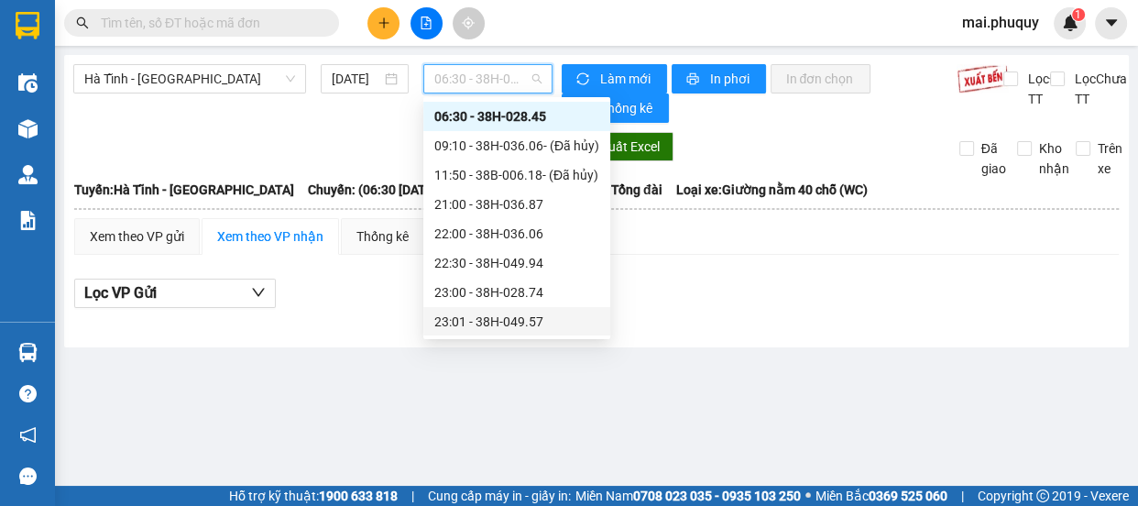
click at [508, 322] on div "23:01 - 38H-049.57" at bounding box center [516, 321] width 165 height 20
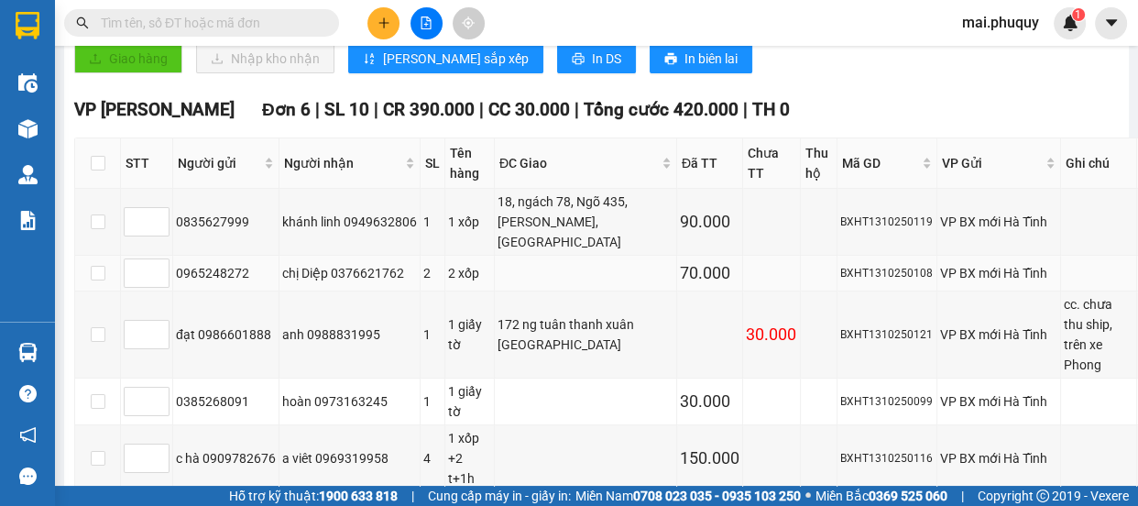
scroll to position [666, 0]
